Goal: Task Accomplishment & Management: Manage account settings

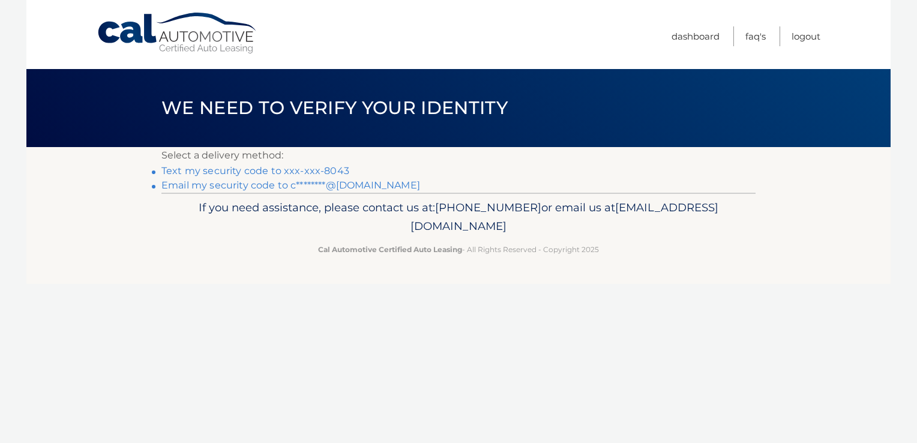
click at [288, 172] on link "Text my security code to xxx-xxx-8043" at bounding box center [255, 170] width 188 height 11
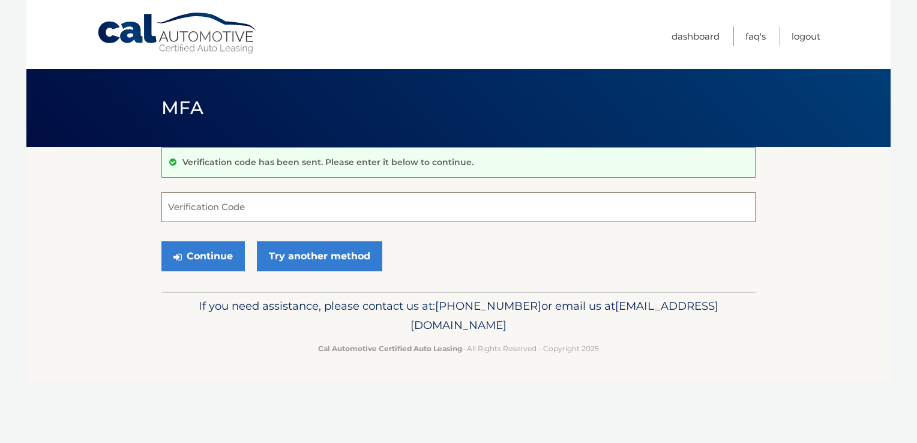
click at [304, 210] on input "Verification Code" at bounding box center [458, 207] width 594 height 30
type input "680975"
click at [218, 253] on button "Continue" at bounding box center [202, 256] width 83 height 30
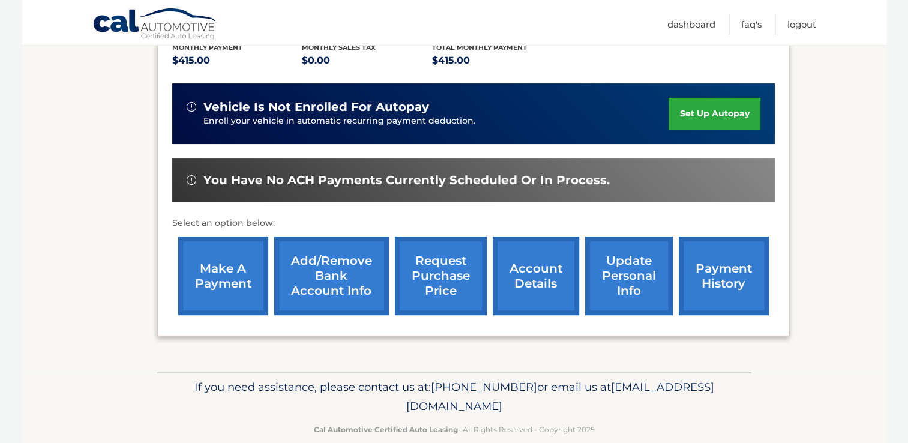
scroll to position [283, 0]
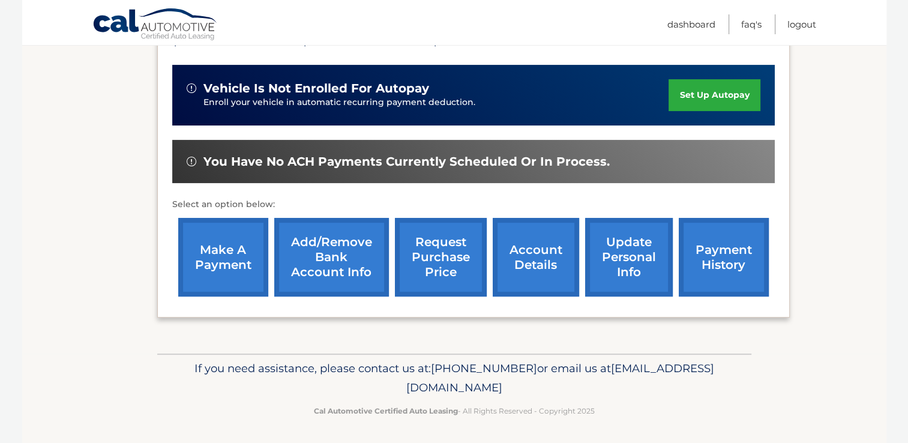
click at [241, 251] on link "make a payment" at bounding box center [223, 257] width 90 height 79
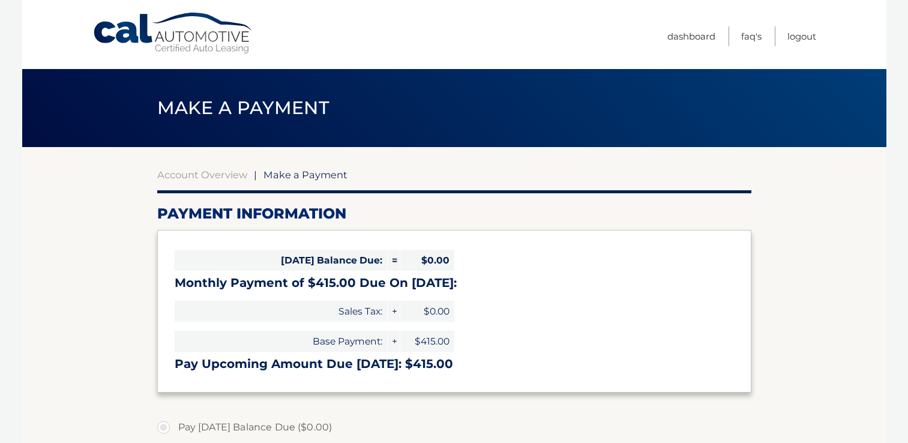
select select "Y2VmMjJmNzktZmU5ZS00Nzc3LThhMDUtOWQwZjU5MzdlYWVj"
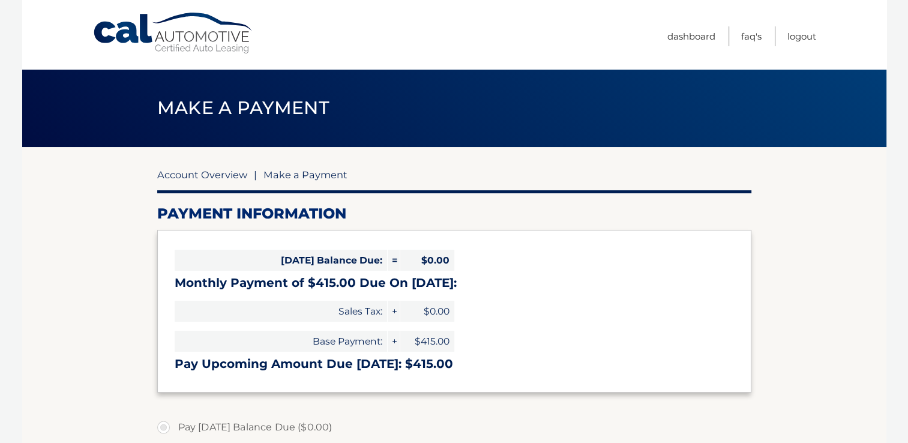
click at [232, 173] on link "Account Overview" at bounding box center [202, 175] width 90 height 12
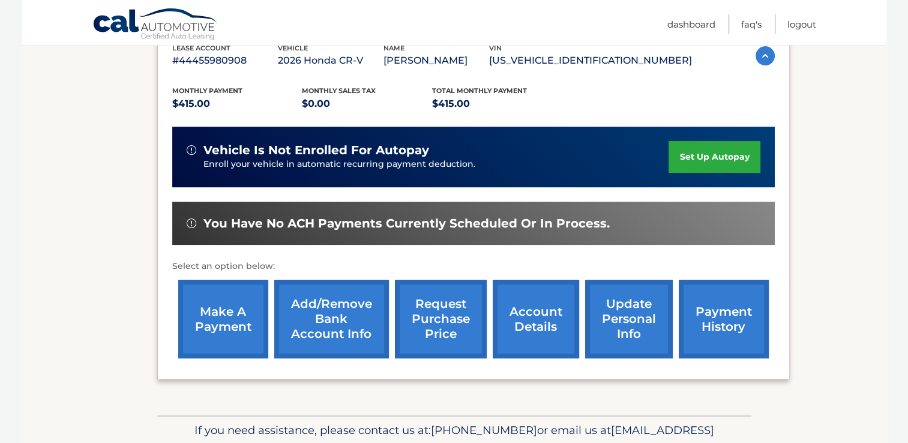
scroll to position [223, 0]
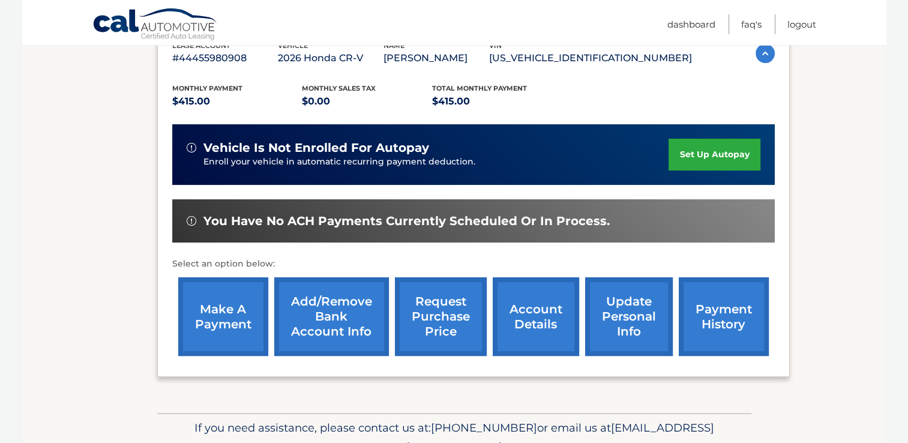
click at [192, 146] on img at bounding box center [192, 148] width 10 height 10
click at [190, 148] on img at bounding box center [192, 148] width 10 height 10
click at [725, 157] on link "set up autopay" at bounding box center [714, 155] width 91 height 32
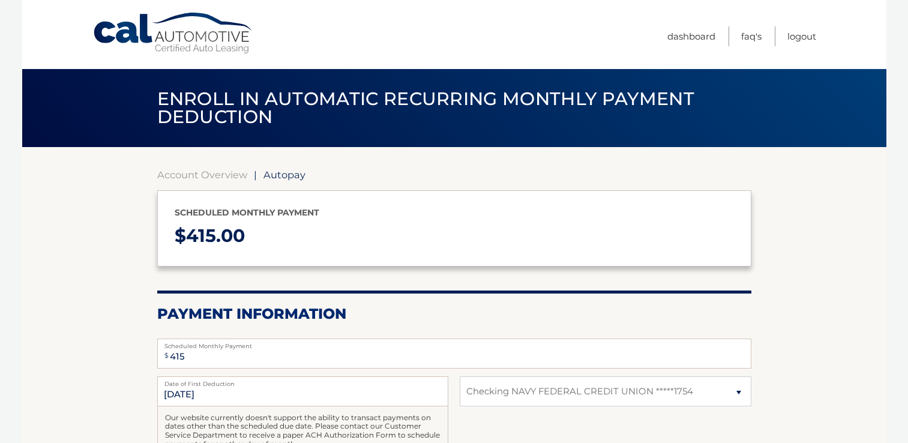
select select "Y2VmMjJmNzktZmU5ZS00Nzc3LThhMDUtOWQwZjU5MzdlYWVj"
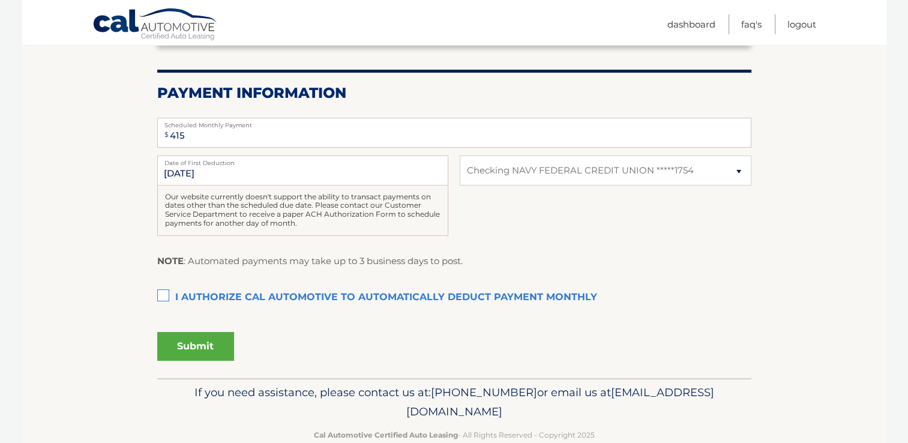
scroll to position [245, 0]
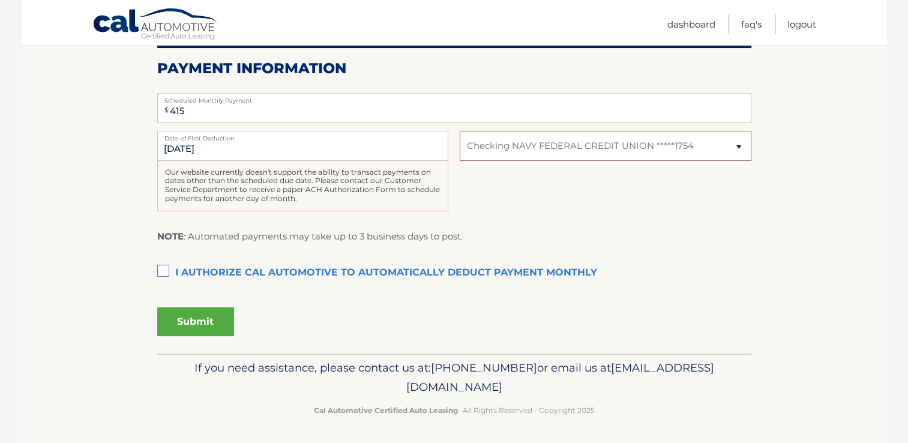
click at [720, 148] on select "Select Bank Account Checking NAVY FEDERAL CREDIT UNION *****1754" at bounding box center [605, 146] width 291 height 30
click at [696, 287] on div "Authorization I authorize cal automotive to automatically deduct payment monthl…" at bounding box center [454, 279] width 594 height 37
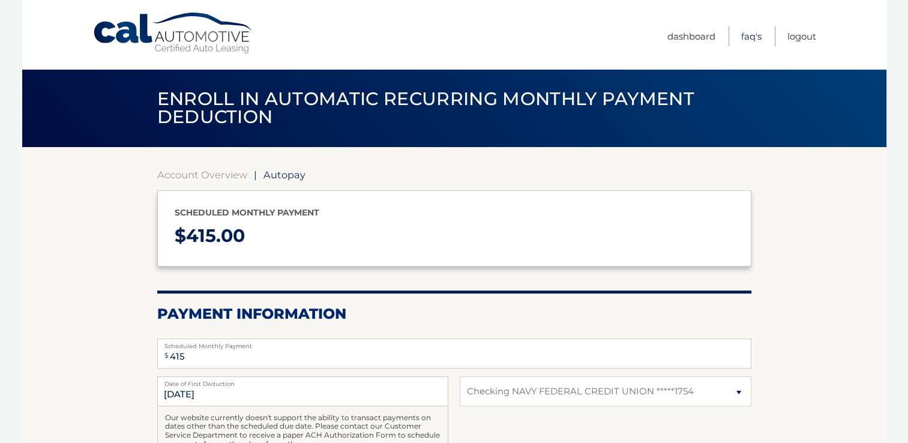
click at [742, 41] on link "FAQ's" at bounding box center [751, 36] width 20 height 20
